Goal: Find specific page/section: Find specific page/section

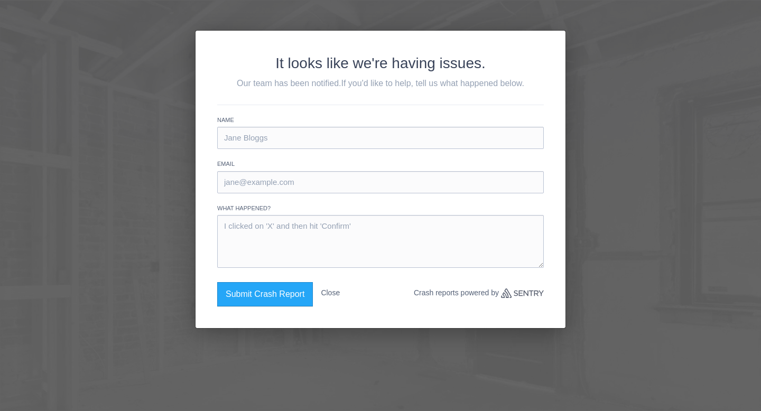
click at [333, 291] on button "Close" at bounding box center [330, 293] width 19 height 22
click at [338, 299] on button "Close" at bounding box center [330, 293] width 19 height 22
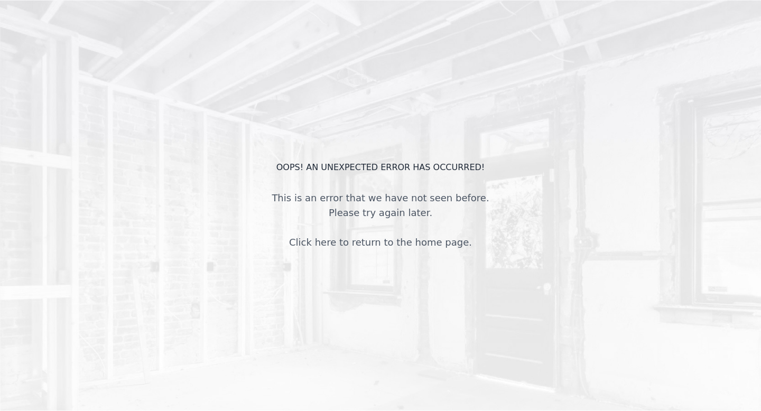
click at [351, 260] on div "OOPS! An unexpected error has occurred! This is an error that we have not seen …" at bounding box center [380, 205] width 761 height 411
click at [352, 239] on link "Click here to return to the home page." at bounding box center [380, 242] width 183 height 11
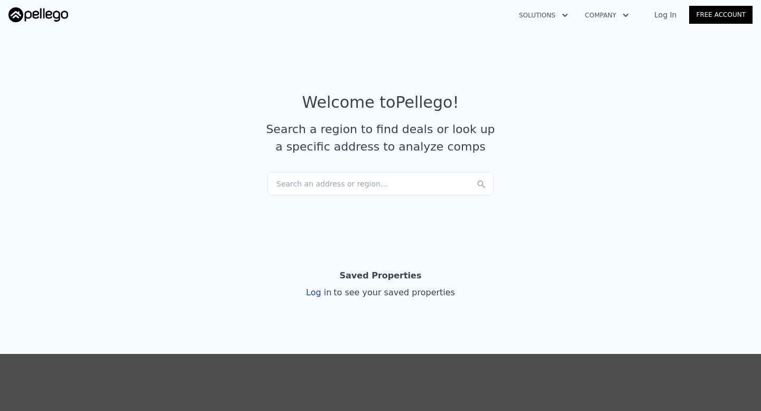
click at [367, 181] on div "Search an address or region..." at bounding box center [380, 183] width 226 height 23
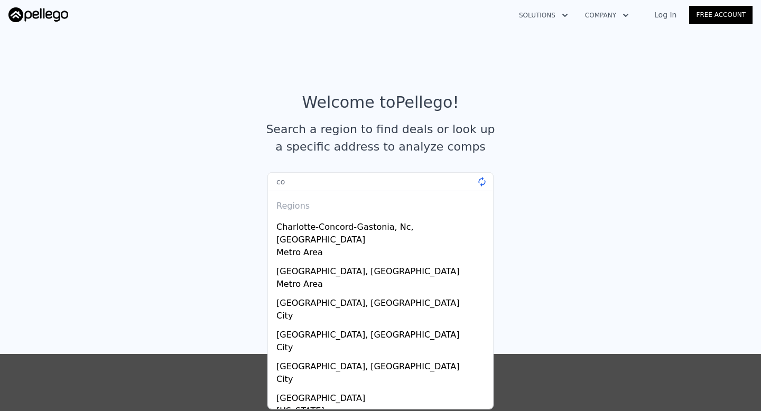
type input "c"
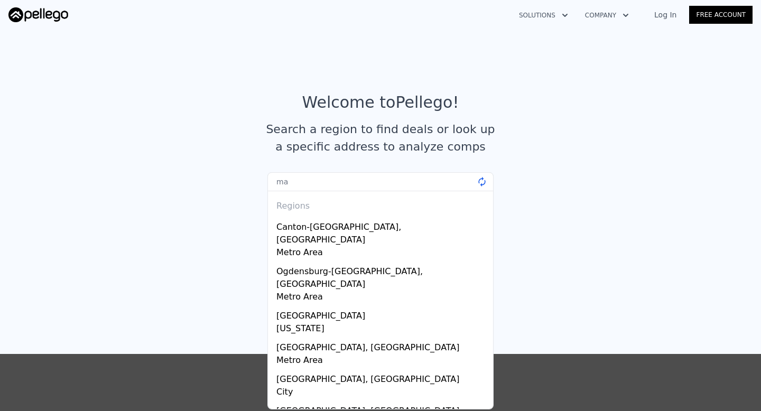
type input "m"
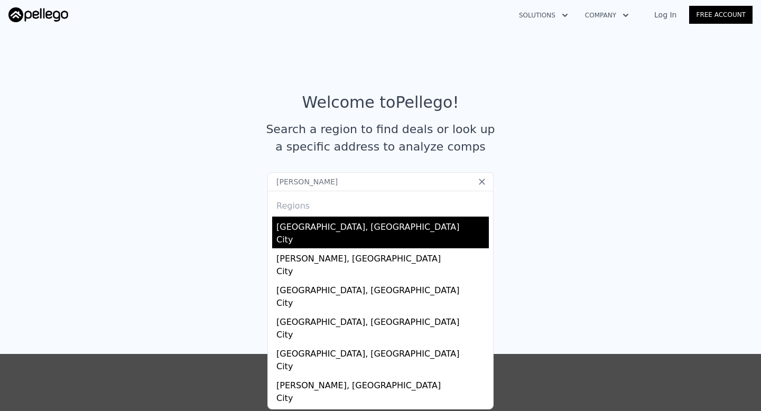
type input "lowell"
click at [372, 244] on div "City" at bounding box center [382, 241] width 212 height 15
